Goal: Browse casually: Explore the website without a specific task or goal

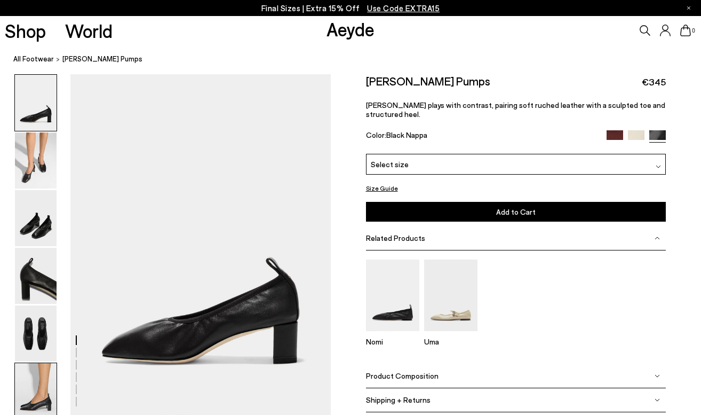
click at [38, 387] on img at bounding box center [36, 391] width 42 height 56
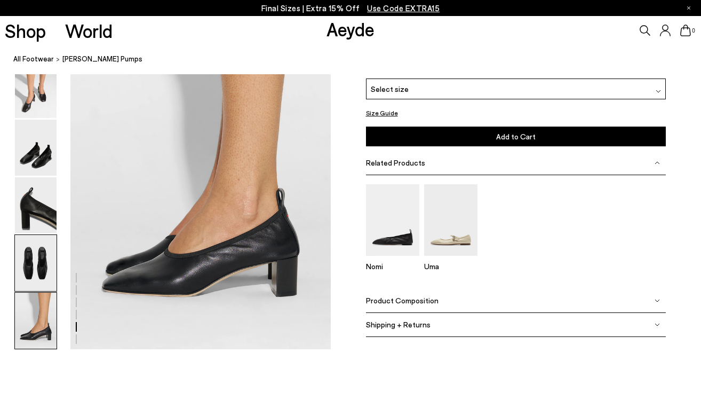
scroll to position [1812, 0]
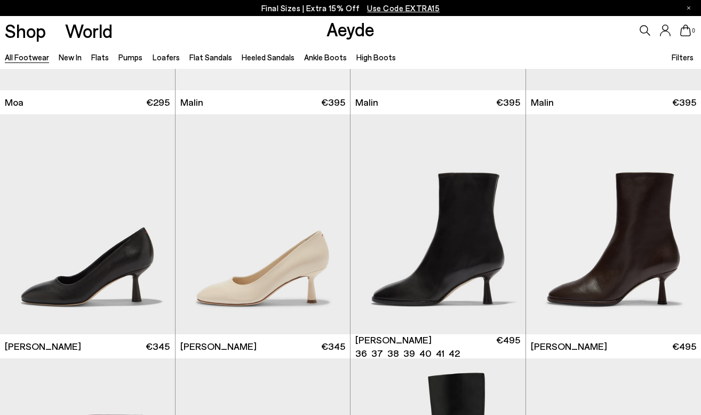
scroll to position [4645, 0]
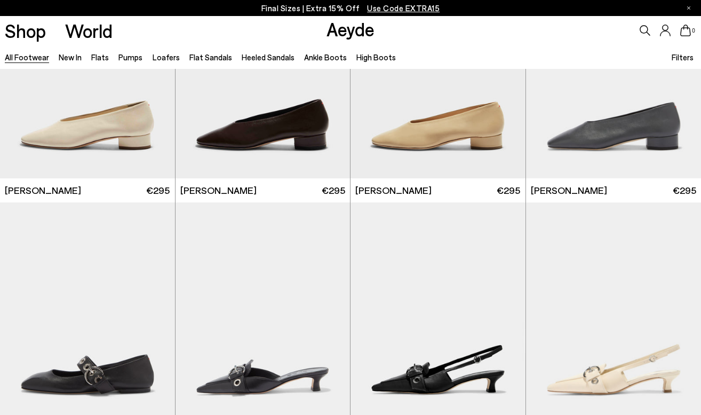
scroll to position [5216, 0]
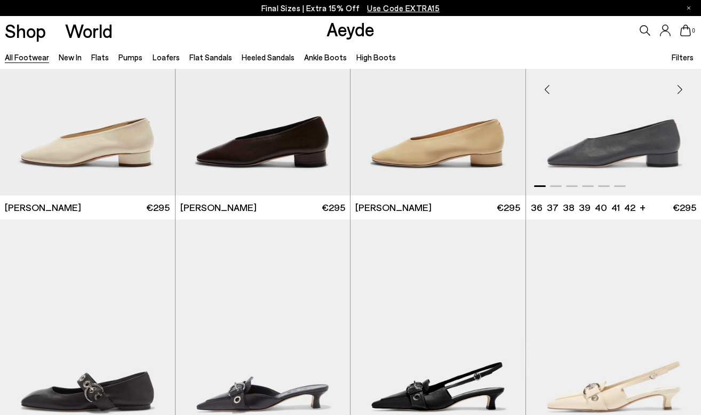
click at [678, 90] on div "Next slide" at bounding box center [680, 90] width 32 height 32
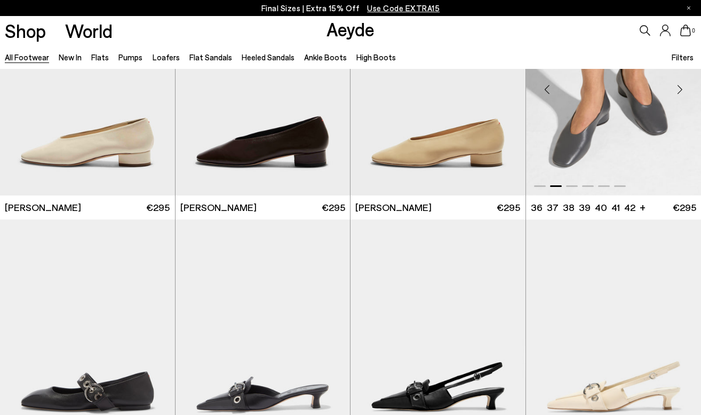
click at [678, 90] on div "Next slide" at bounding box center [680, 90] width 32 height 32
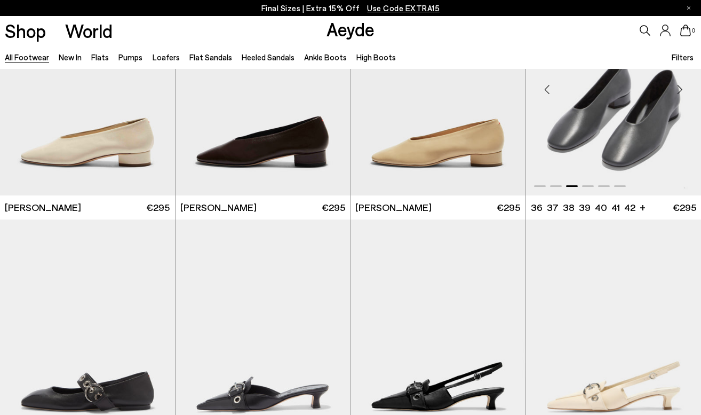
click at [678, 90] on div "Next slide" at bounding box center [680, 90] width 32 height 32
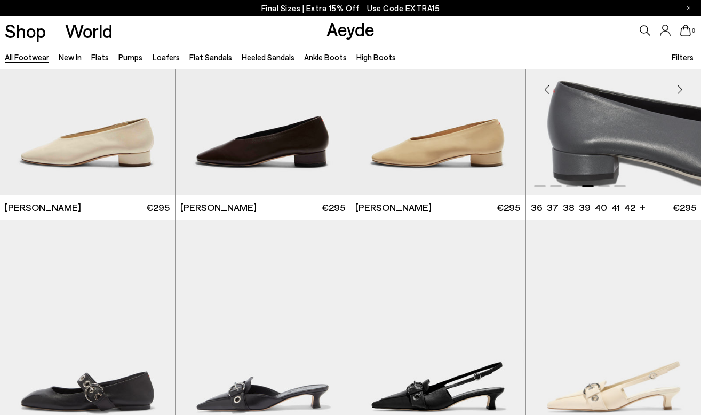
click at [678, 90] on div "Next slide" at bounding box center [680, 90] width 32 height 32
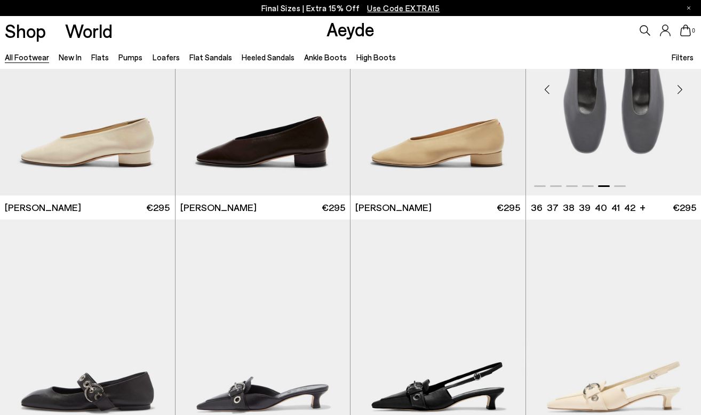
click at [678, 90] on div "Next slide" at bounding box center [680, 90] width 32 height 32
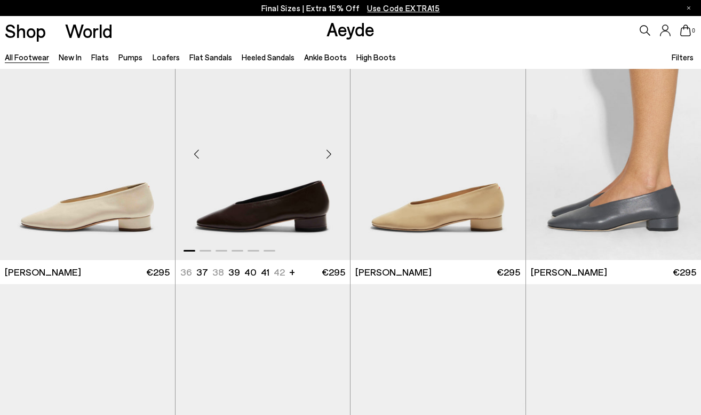
scroll to position [5141, 0]
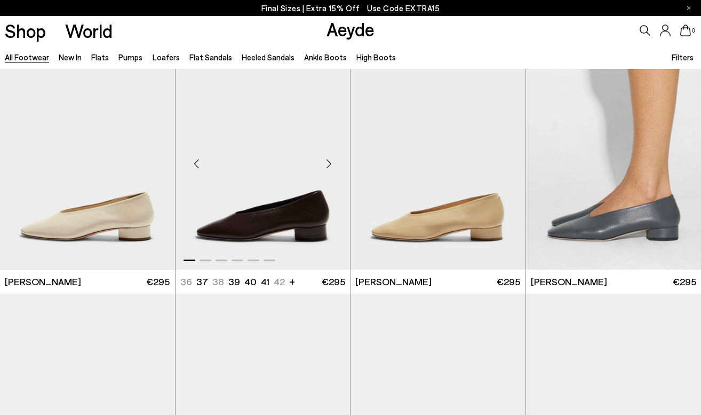
click at [329, 156] on div "Next slide" at bounding box center [329, 164] width 32 height 32
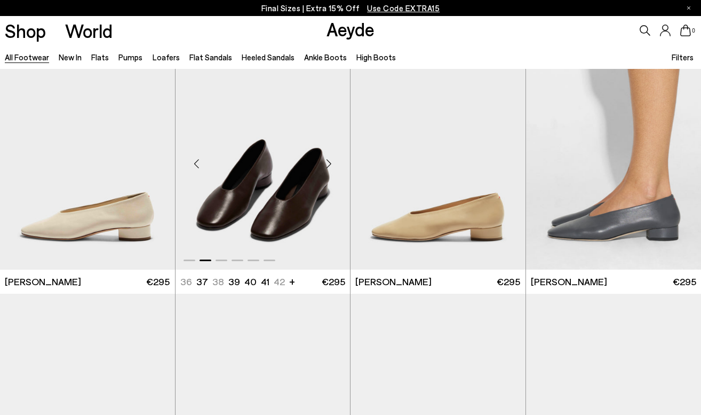
click at [329, 161] on div "Next slide" at bounding box center [329, 164] width 32 height 32
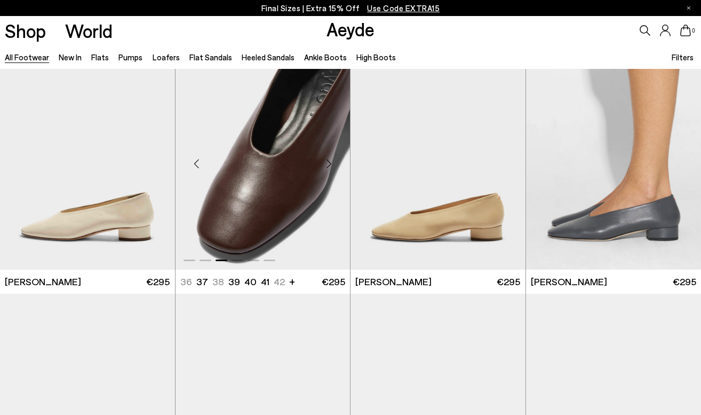
click at [329, 161] on div "Next slide" at bounding box center [329, 164] width 32 height 32
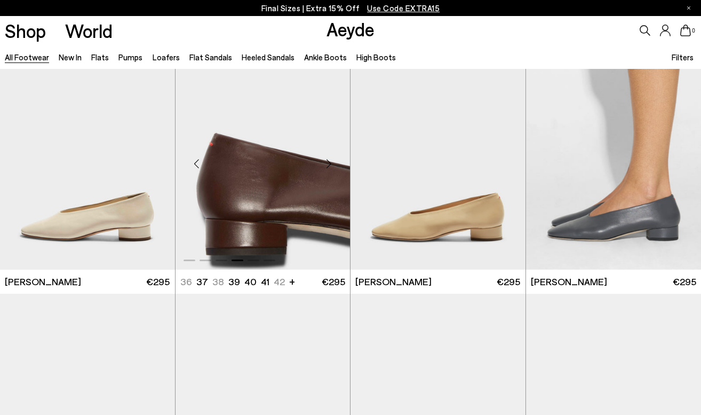
click at [329, 161] on div "Next slide" at bounding box center [329, 164] width 32 height 32
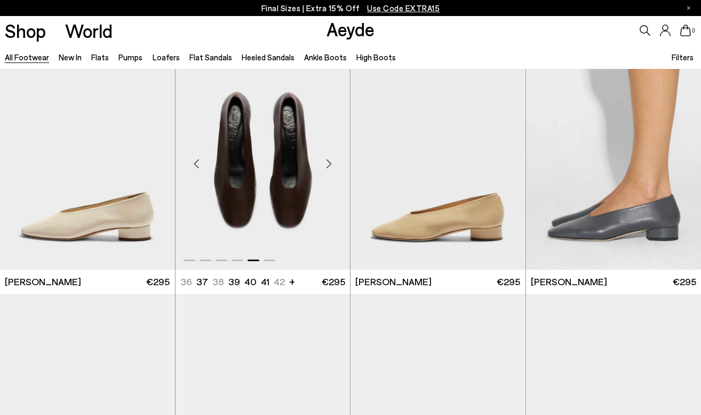
click at [329, 161] on div "Next slide" at bounding box center [329, 164] width 32 height 32
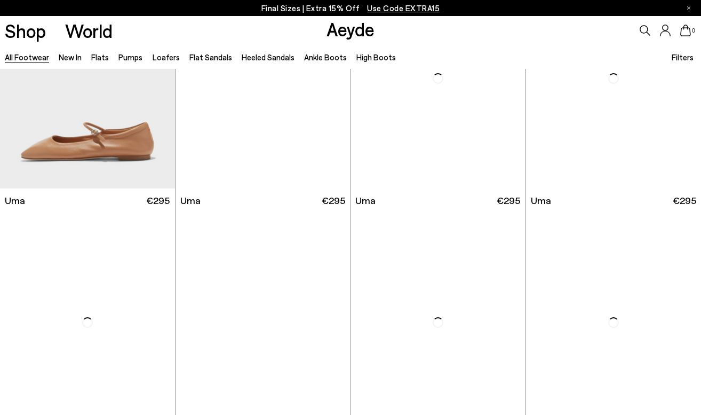
scroll to position [7536, 0]
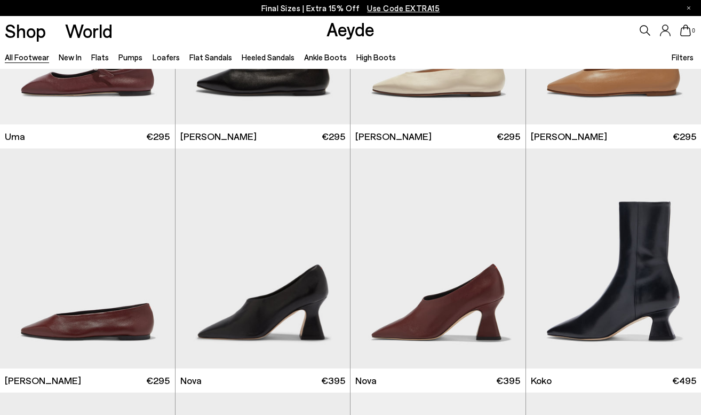
scroll to position [8016, 0]
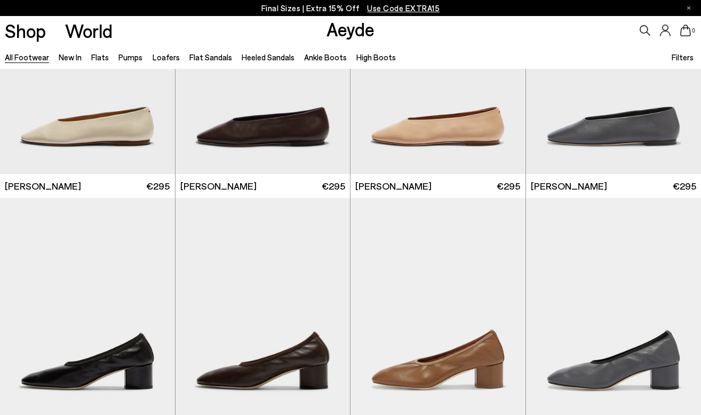
scroll to position [9262, 0]
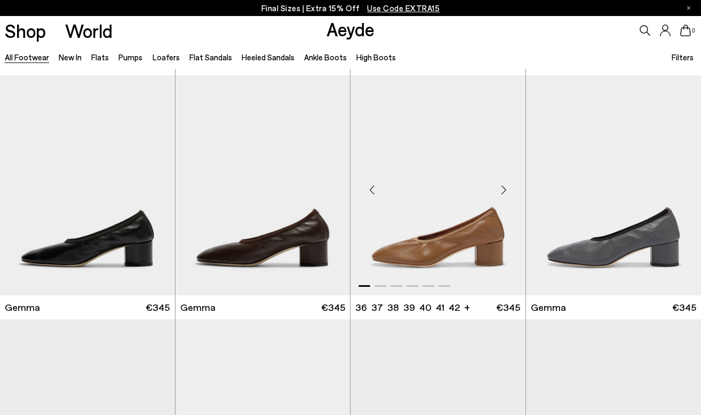
click at [504, 190] on div "Next slide" at bounding box center [504, 189] width 32 height 32
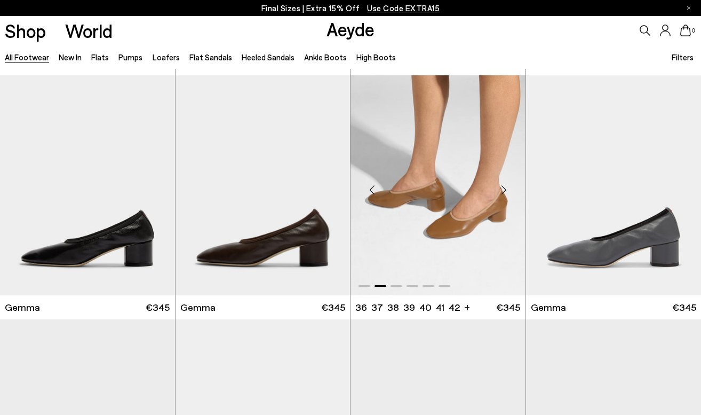
click at [504, 190] on div "Next slide" at bounding box center [504, 189] width 32 height 32
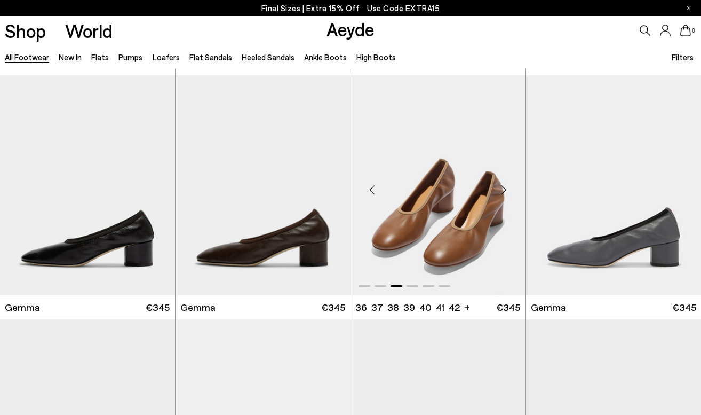
click at [504, 190] on div "Next slide" at bounding box center [504, 189] width 32 height 32
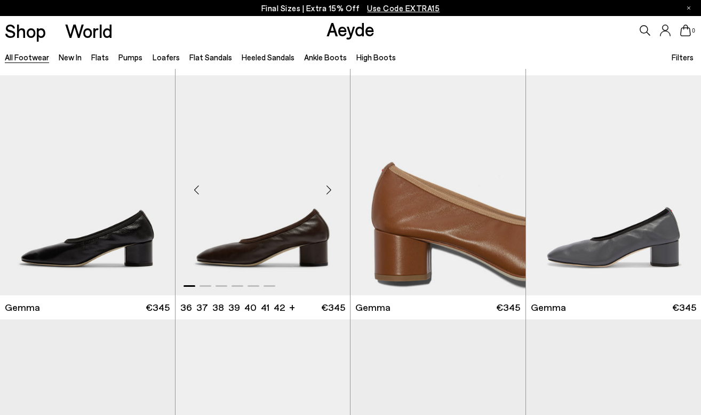
click at [329, 186] on div "Next slide" at bounding box center [329, 189] width 32 height 32
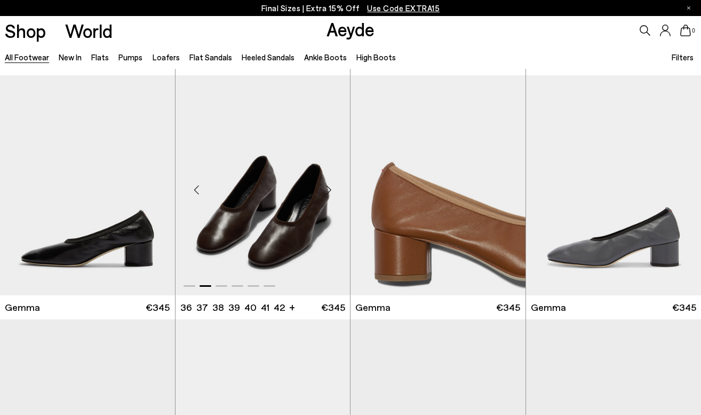
click at [329, 186] on div "Next slide" at bounding box center [329, 189] width 32 height 32
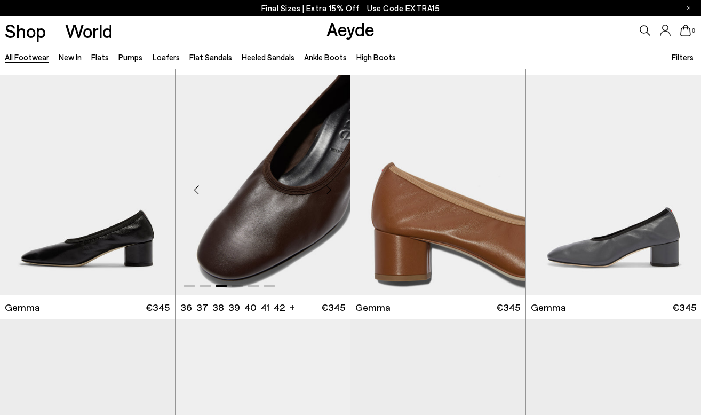
click at [329, 186] on div "Next slide" at bounding box center [329, 189] width 32 height 32
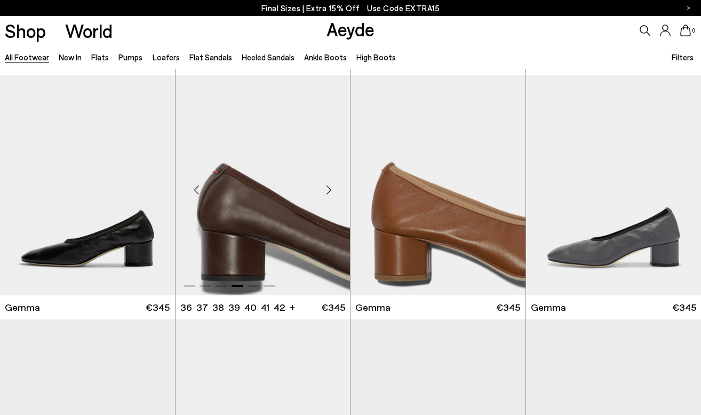
click at [329, 186] on div "Next slide" at bounding box center [329, 189] width 32 height 32
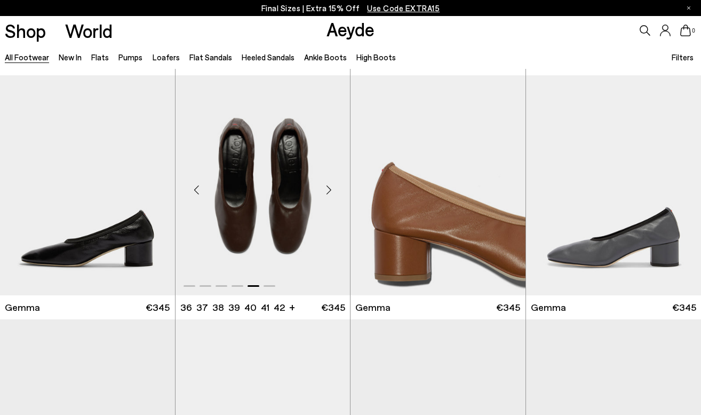
click at [329, 186] on div "Next slide" at bounding box center [329, 189] width 32 height 32
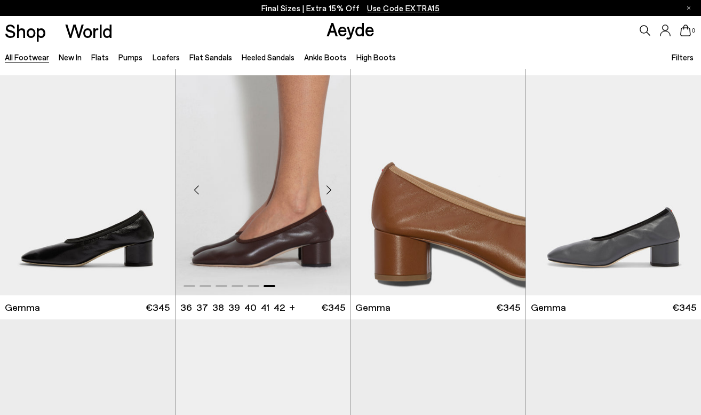
click at [329, 186] on div "Next slide" at bounding box center [329, 189] width 32 height 32
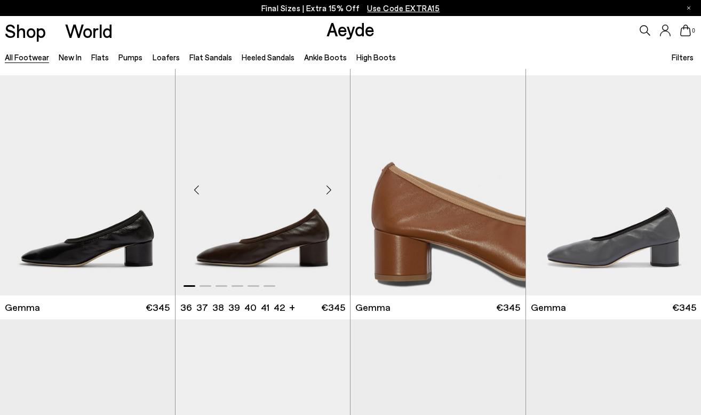
click at [329, 186] on div "Next slide" at bounding box center [329, 189] width 32 height 32
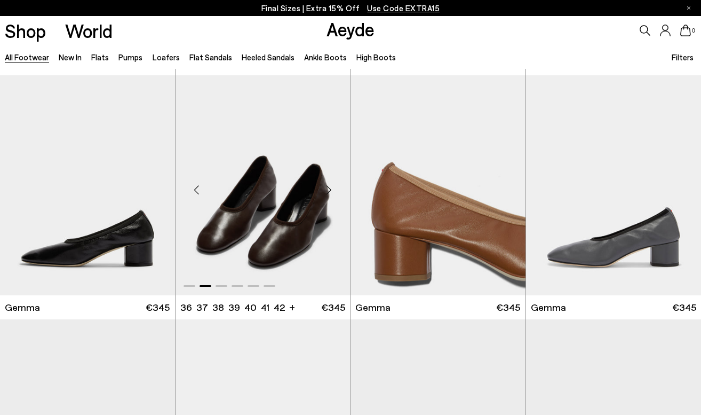
click at [329, 186] on div "Next slide" at bounding box center [329, 189] width 32 height 32
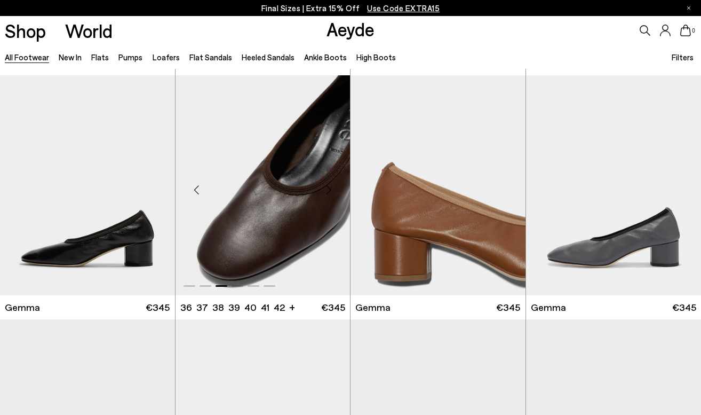
click at [195, 191] on div "Previous slide" at bounding box center [197, 189] width 32 height 32
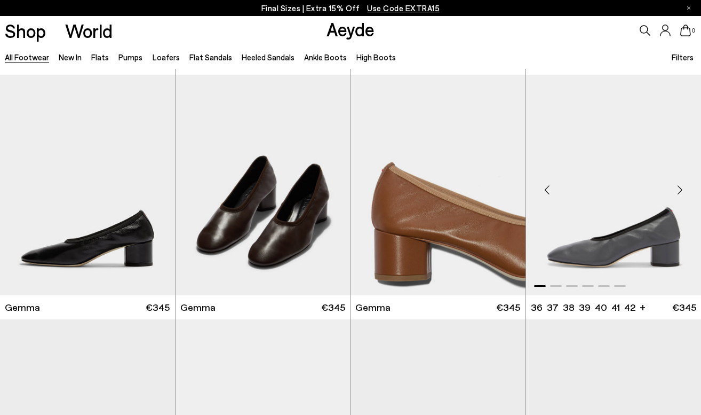
click at [684, 187] on div "Next slide" at bounding box center [680, 189] width 32 height 32
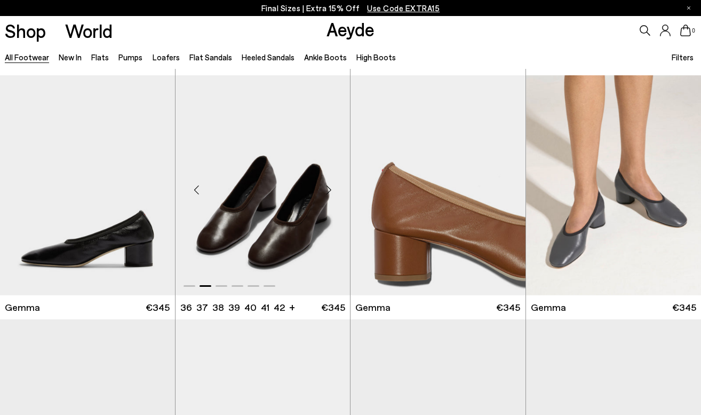
click at [328, 192] on div "Next slide" at bounding box center [329, 189] width 32 height 32
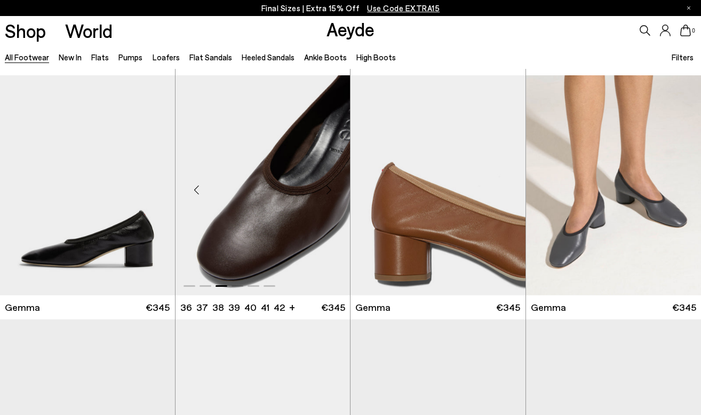
click at [328, 192] on div "Next slide" at bounding box center [329, 189] width 32 height 32
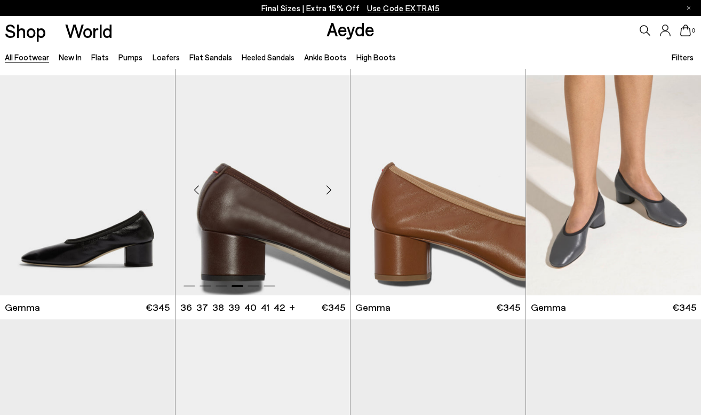
click at [328, 192] on div "Next slide" at bounding box center [329, 189] width 32 height 32
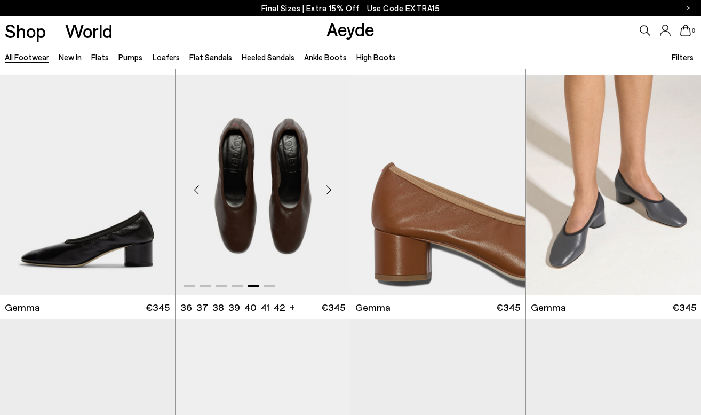
click at [328, 192] on div "Next slide" at bounding box center [329, 189] width 32 height 32
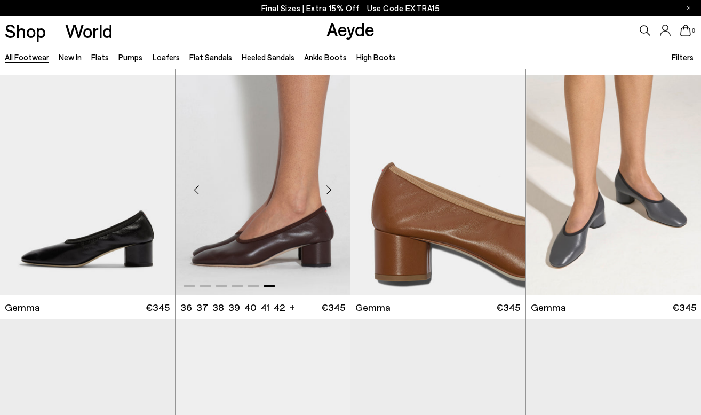
click at [328, 192] on div "Next slide" at bounding box center [329, 189] width 32 height 32
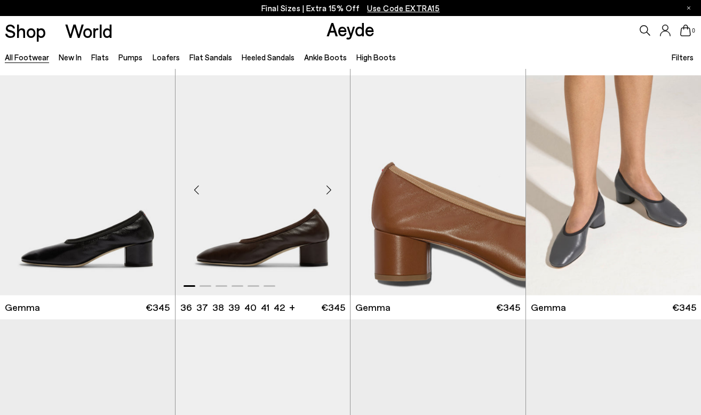
click at [194, 187] on div "Previous slide" at bounding box center [197, 189] width 32 height 32
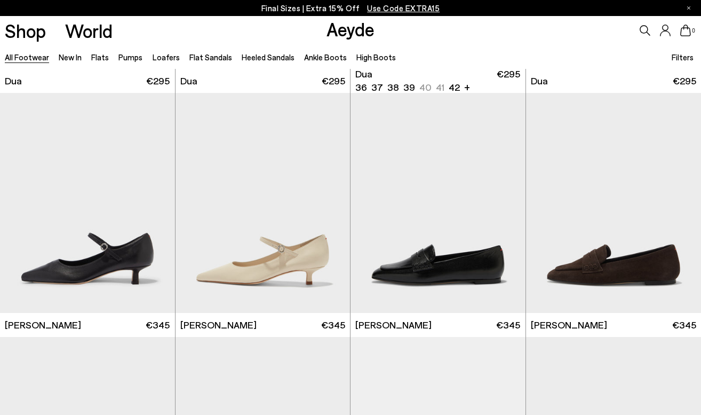
scroll to position [9852, 0]
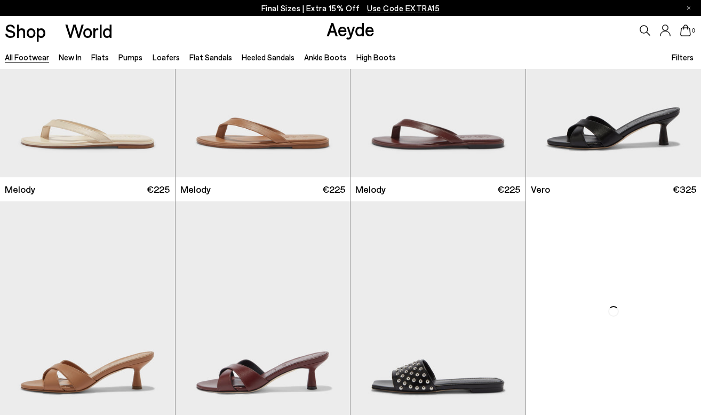
scroll to position [11674, 0]
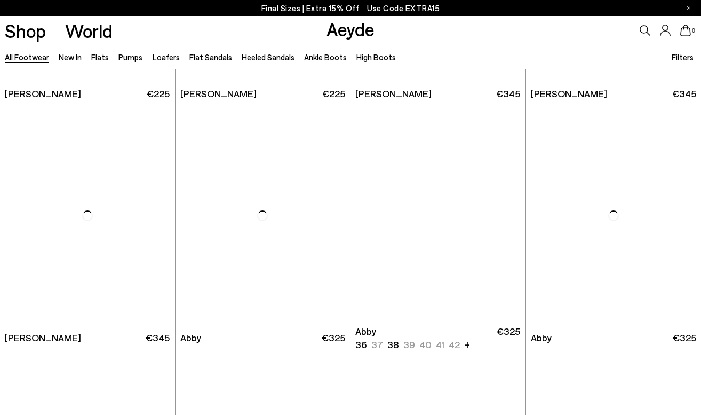
scroll to position [13398, 0]
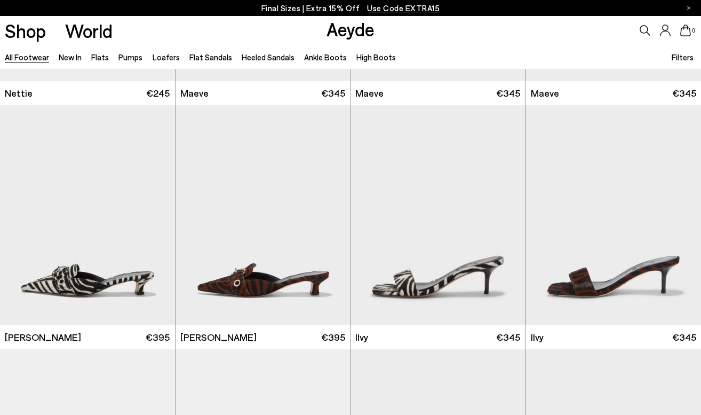
scroll to position [14486, 0]
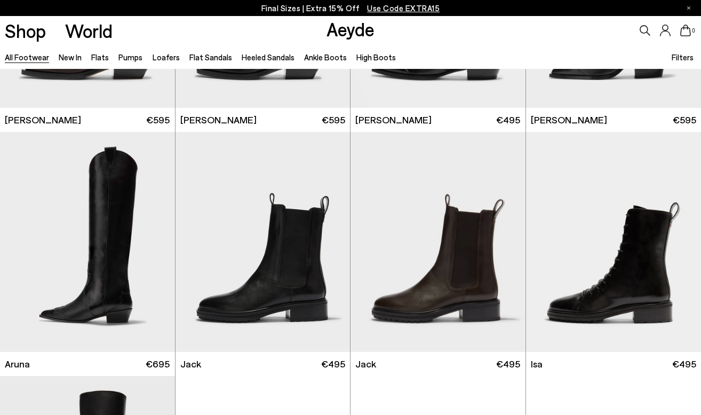
scroll to position [16544, 0]
